Goal: Information Seeking & Learning: Learn about a topic

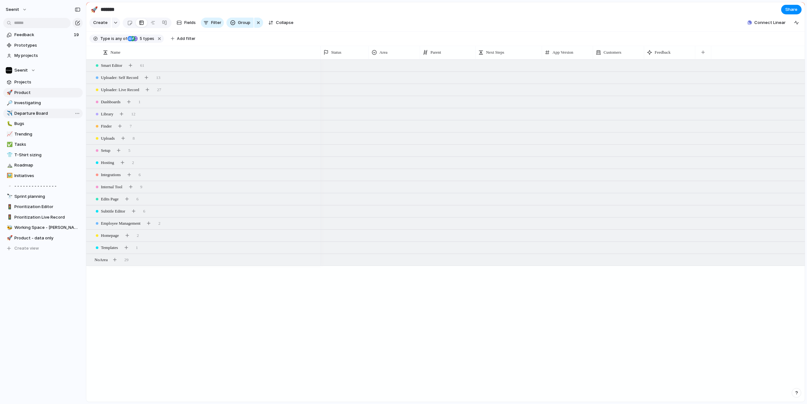
click at [28, 112] on span "Departure Board" at bounding box center [47, 113] width 66 height 6
type input "**********"
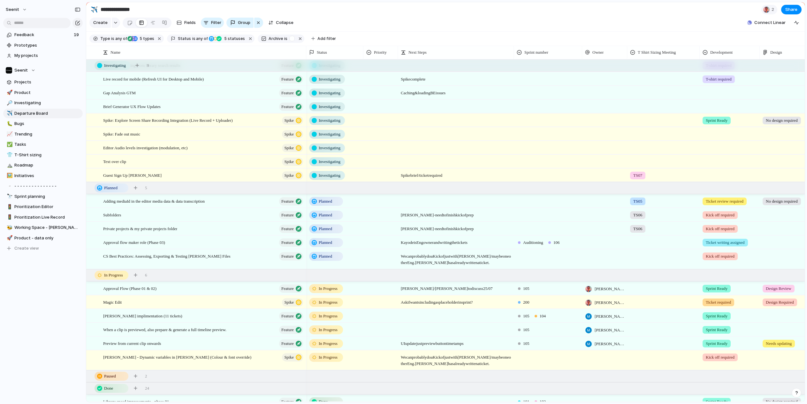
scroll to position [13, 0]
click at [217, 256] on span "CS Best Practices: Assessing, Exporting & Testing [PERSON_NAME] Files" at bounding box center [166, 255] width 127 height 7
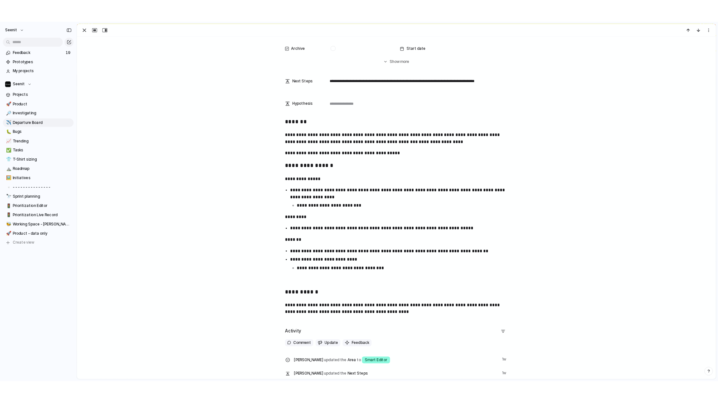
scroll to position [228, 0]
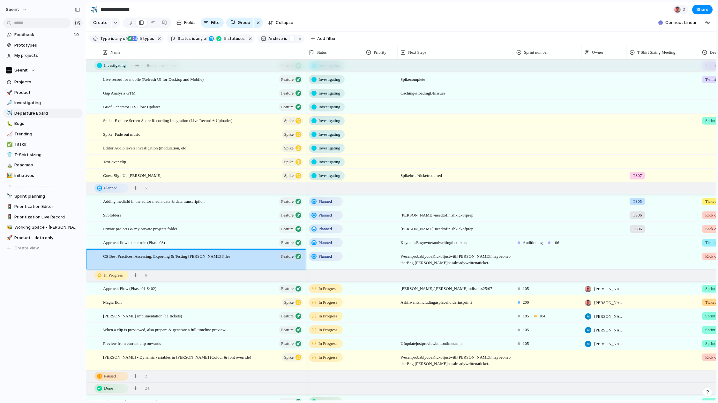
scroll to position [13, 0]
